Goal: Task Accomplishment & Management: Manage account settings

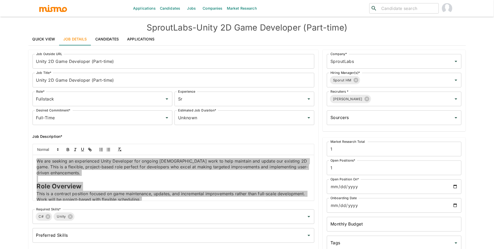
scroll to position [224, 0]
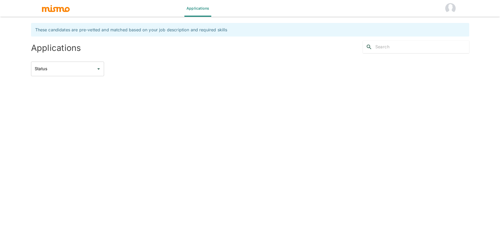
type input "Active statuses"
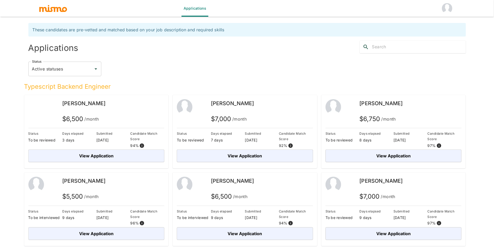
click at [70, 8] on div at bounding box center [56, 8] width 35 height 8
click at [58, 10] on img "button" at bounding box center [53, 8] width 29 height 8
click at [453, 7] on button "account of current user" at bounding box center [447, 8] width 17 height 17
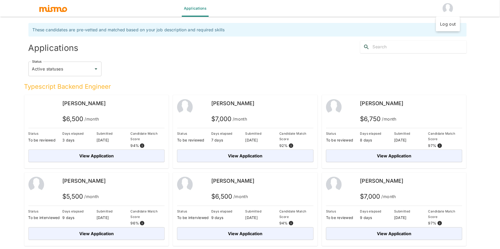
click at [450, 21] on li "Log out" at bounding box center [447, 24] width 24 height 10
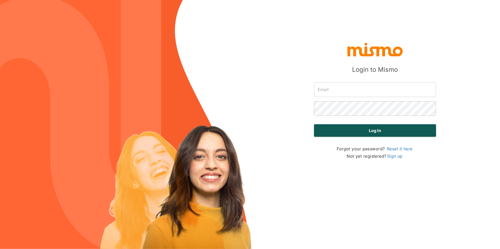
type input "[PERSON_NAME][EMAIL_ADDRESS][DOMAIN_NAME]"
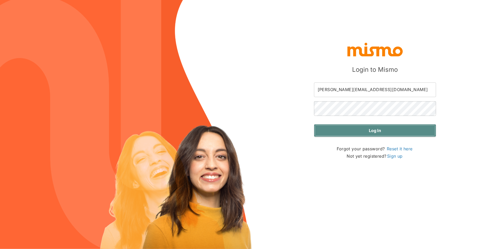
click at [381, 128] on button "Log in" at bounding box center [375, 130] width 122 height 13
